Goal: Task Accomplishment & Management: Complete application form

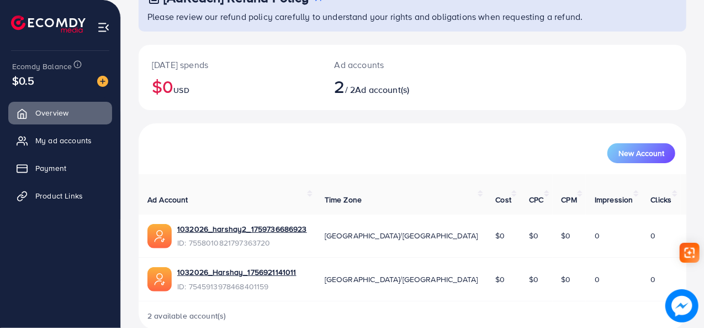
scroll to position [40, 0]
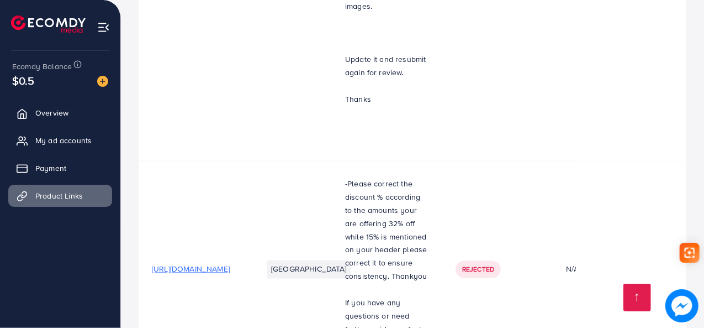
scroll to position [3176, 0]
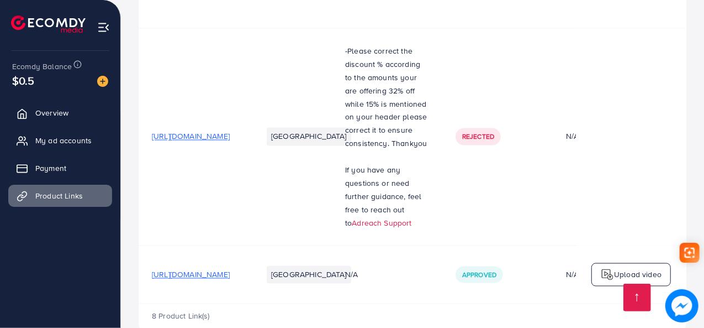
click at [230, 268] on span "https://harshaystore.com/products/white-oud?variant=54296162992419" at bounding box center [191, 273] width 78 height 11
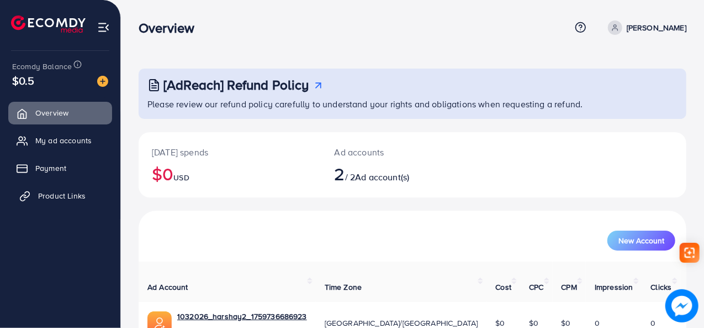
click at [87, 203] on link "Product Links" at bounding box center [60, 196] width 104 height 22
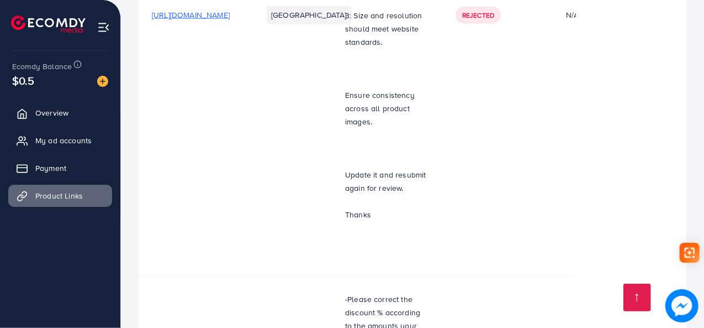
scroll to position [3176, 0]
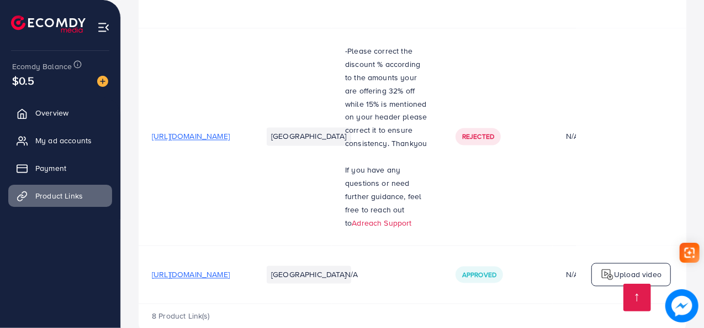
click at [230, 268] on span "[URL][DOMAIN_NAME]" at bounding box center [191, 273] width 78 height 11
click at [604, 267] on img at bounding box center [607, 273] width 13 height 13
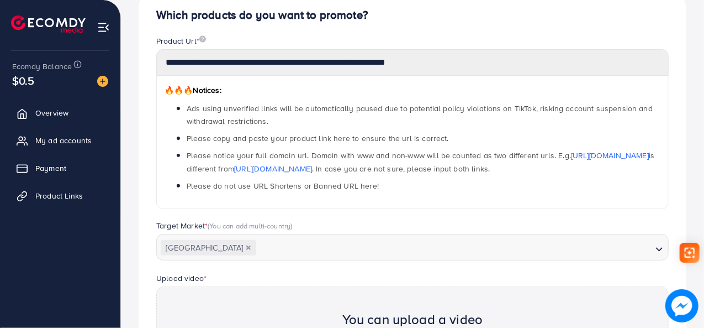
scroll to position [71, 0]
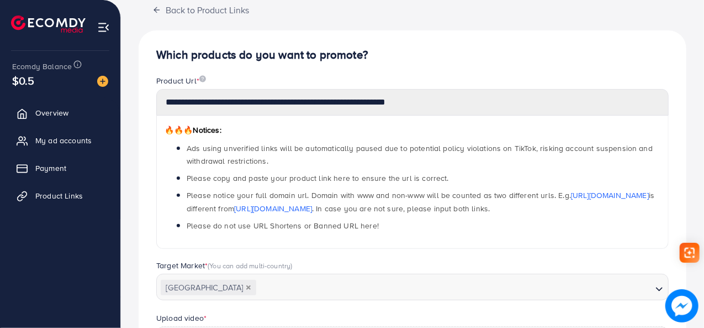
click at [193, 81] on label "Product Url *" at bounding box center [181, 80] width 50 height 11
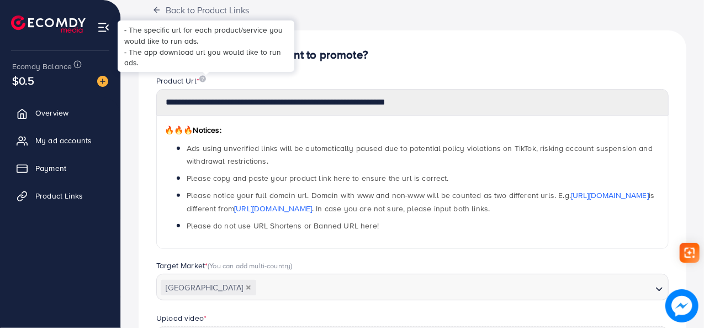
click at [206, 77] on img at bounding box center [202, 78] width 7 height 7
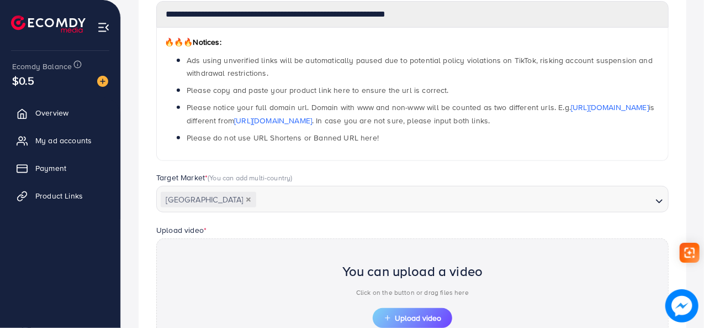
scroll to position [292, 0]
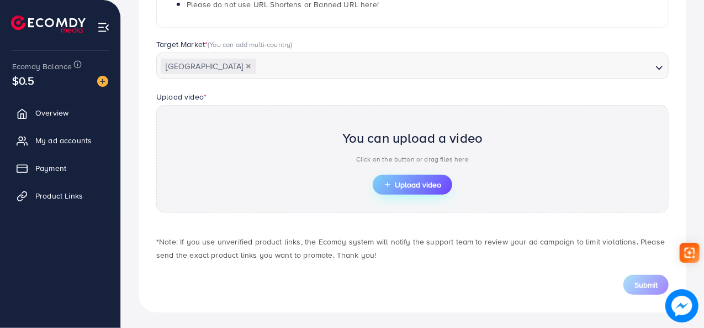
click at [418, 181] on span "Upload video" at bounding box center [412, 185] width 57 height 8
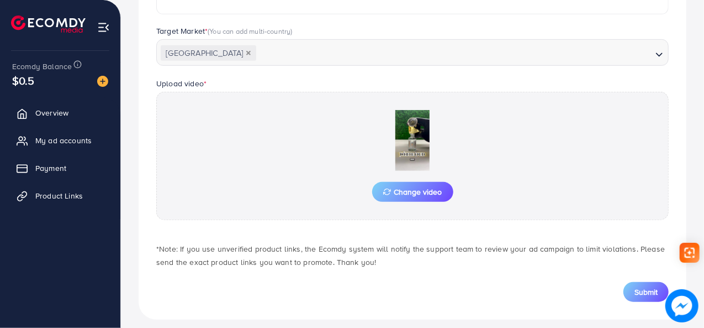
scroll to position [313, 0]
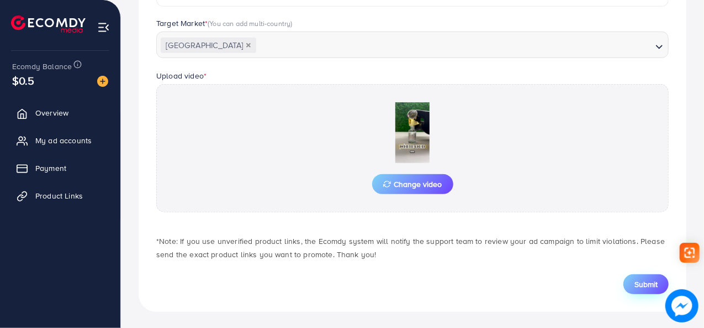
click at [647, 286] on span "Submit" at bounding box center [646, 283] width 23 height 11
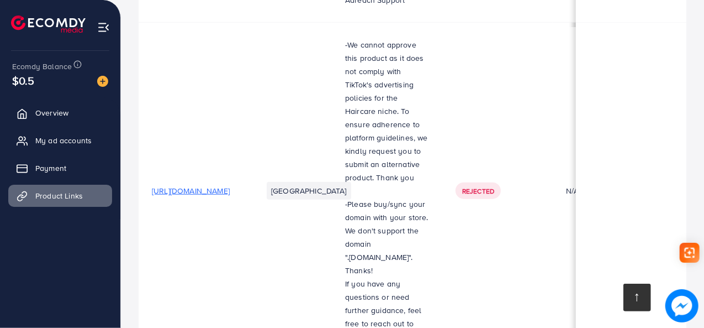
click at [635, 288] on link at bounding box center [638, 297] width 28 height 28
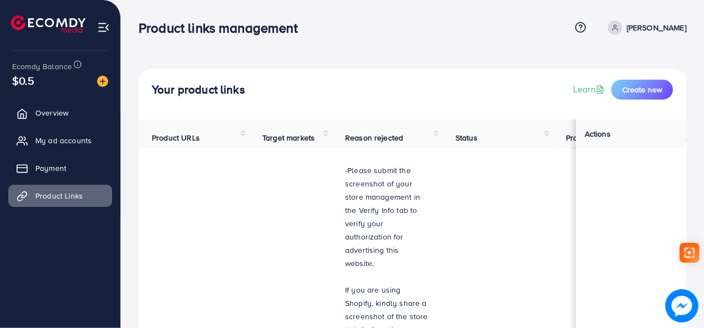
click at [592, 139] on span "Actions" at bounding box center [598, 133] width 26 height 11
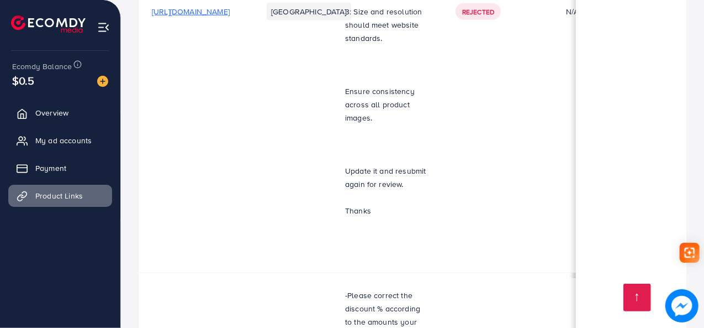
scroll to position [3176, 0]
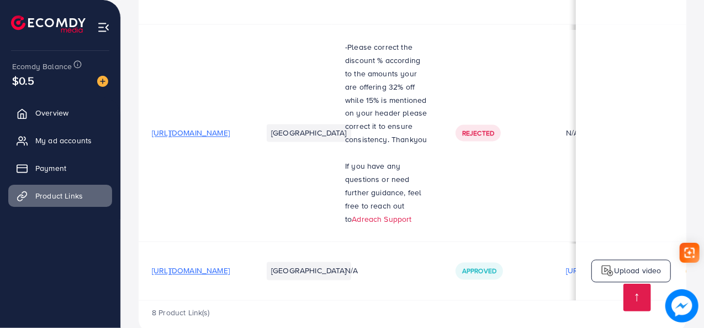
click at [603, 264] on img at bounding box center [607, 270] width 13 height 13
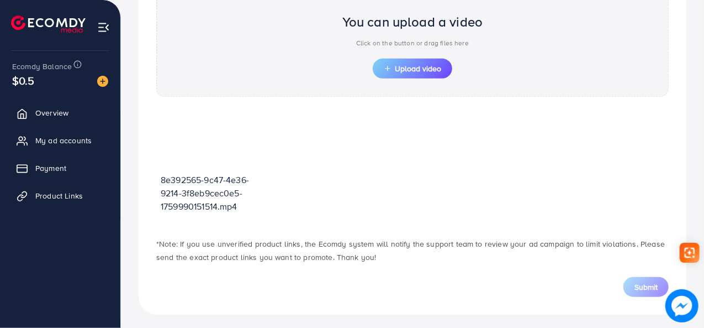
scroll to position [410, 0]
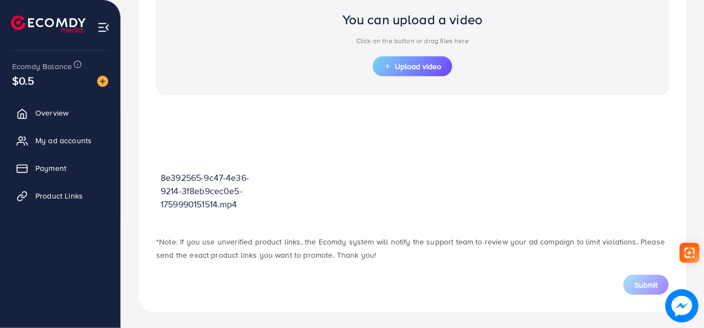
click at [333, 151] on div "8e392565-9c47-4e36-9214-3f8eb9cec0e5-1759990151514.mp4" at bounding box center [412, 165] width 513 height 118
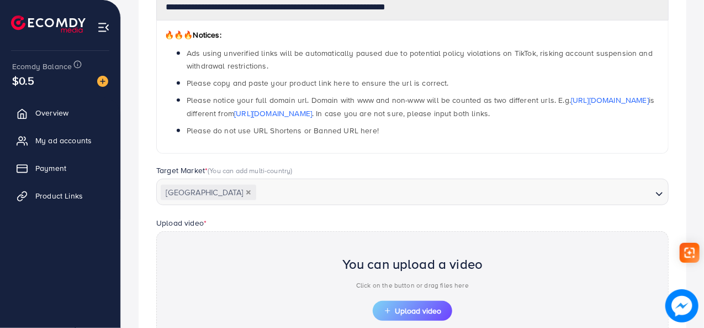
scroll to position [0, 0]
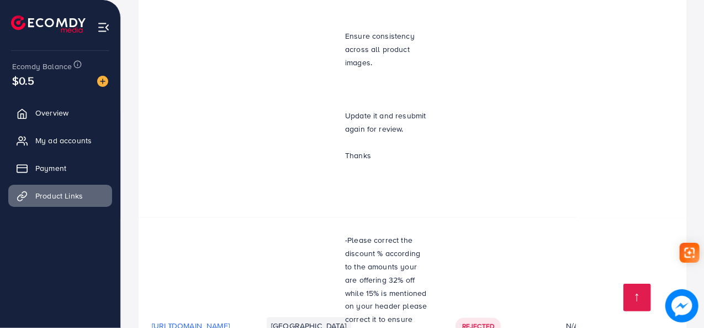
scroll to position [3176, 0]
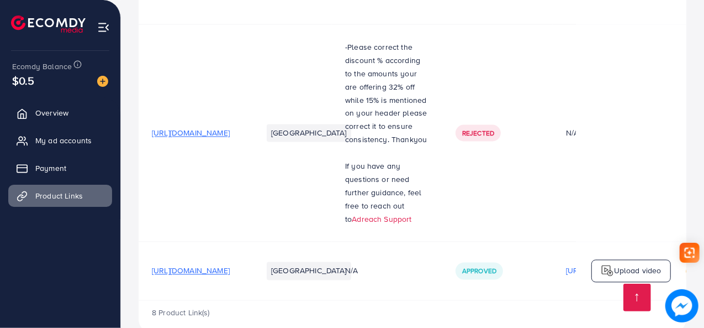
click at [351, 261] on li "[GEOGRAPHIC_DATA]" at bounding box center [309, 270] width 85 height 18
click at [358, 265] on span "N/A" at bounding box center [351, 270] width 13 height 11
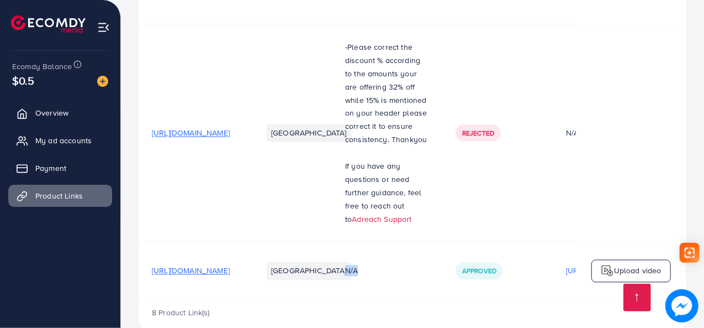
click at [358, 265] on span "N/A" at bounding box center [351, 270] width 13 height 11
click at [429, 265] on div "N/A" at bounding box center [387, 270] width 84 height 11
click at [497, 266] on span "Approved" at bounding box center [479, 270] width 34 height 9
click at [651, 264] on p "Upload video" at bounding box center [638, 270] width 48 height 13
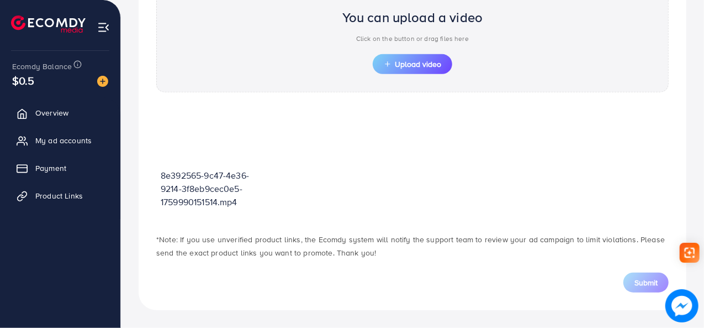
scroll to position [396, 0]
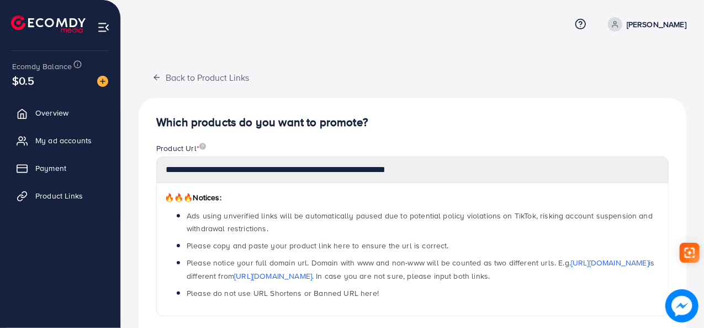
scroll to position [7, 0]
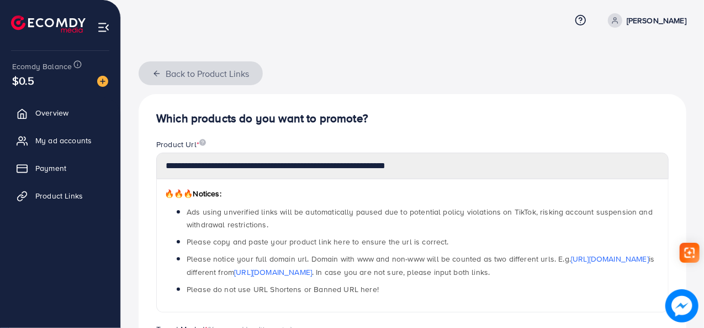
click at [172, 70] on button "Back to Product Links" at bounding box center [201, 73] width 124 height 24
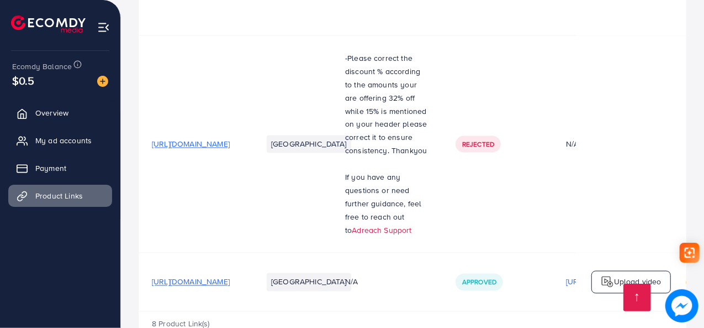
scroll to position [3176, 0]
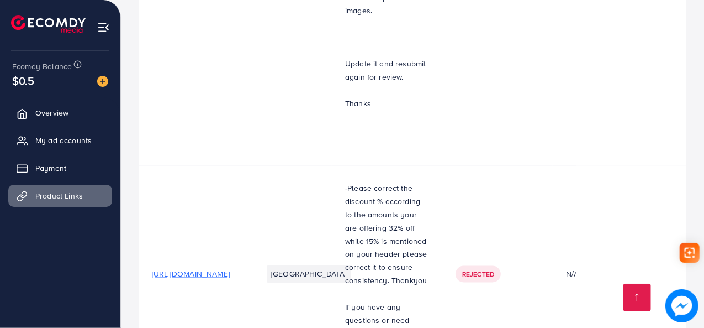
scroll to position [3176, 0]
